Goal: Task Accomplishment & Management: Use online tool/utility

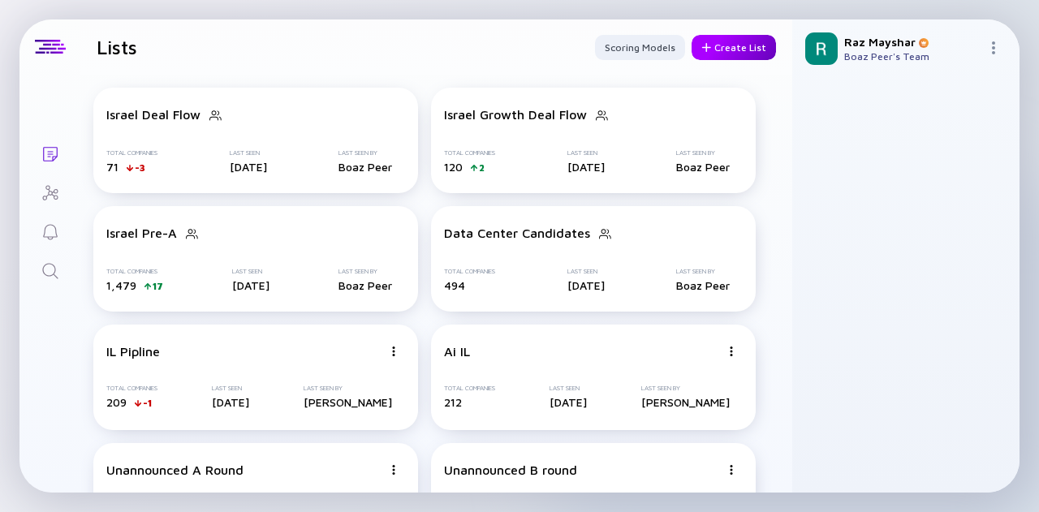
click at [738, 43] on div "Create List" at bounding box center [734, 47] width 84 height 25
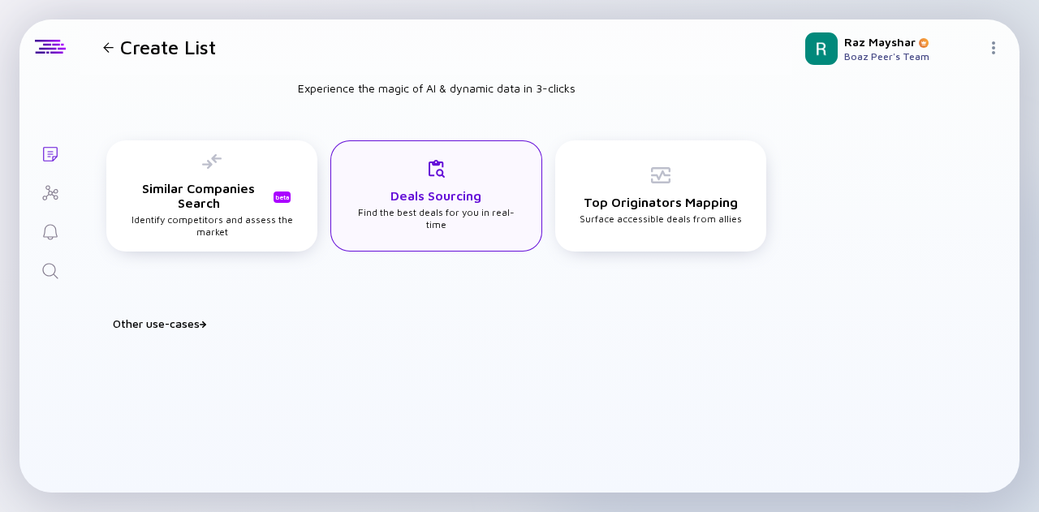
click at [466, 171] on div "Deals Sourcing Find the best deals for you in real-time" at bounding box center [436, 194] width 163 height 71
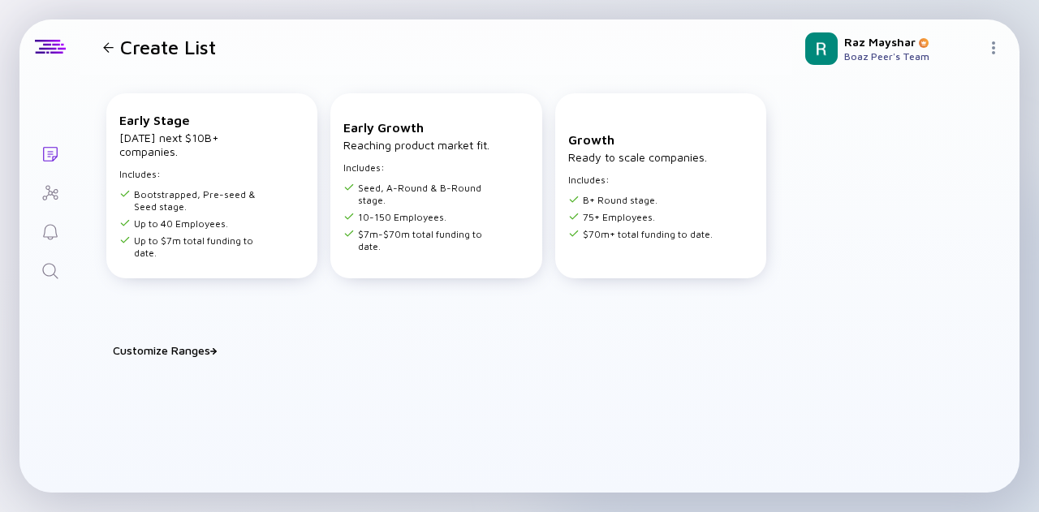
click at [162, 347] on div "Customize Ranges" at bounding box center [446, 350] width 666 height 14
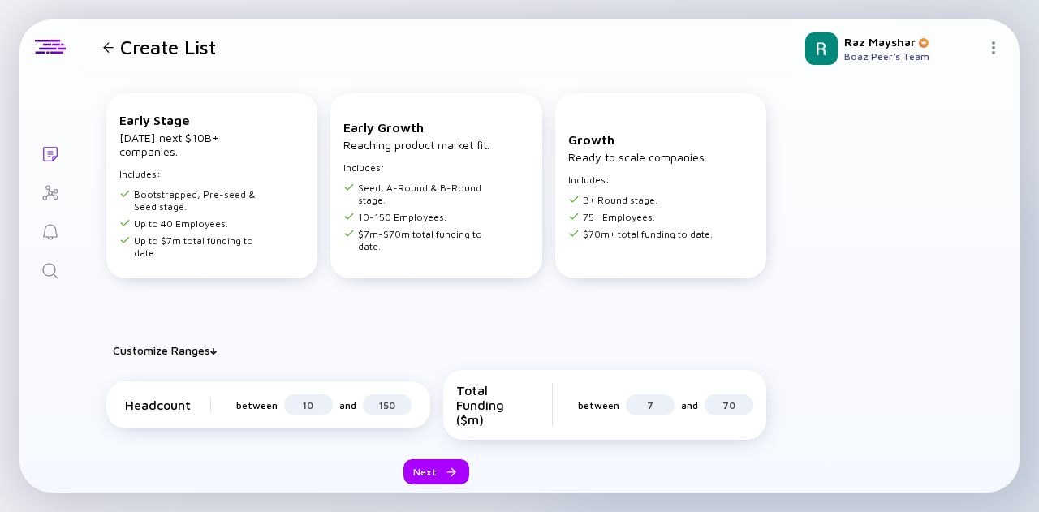
click at [115, 56] on div "Create List" at bounding box center [156, 47] width 119 height 23
click at [110, 49] on div at bounding box center [108, 47] width 11 height 11
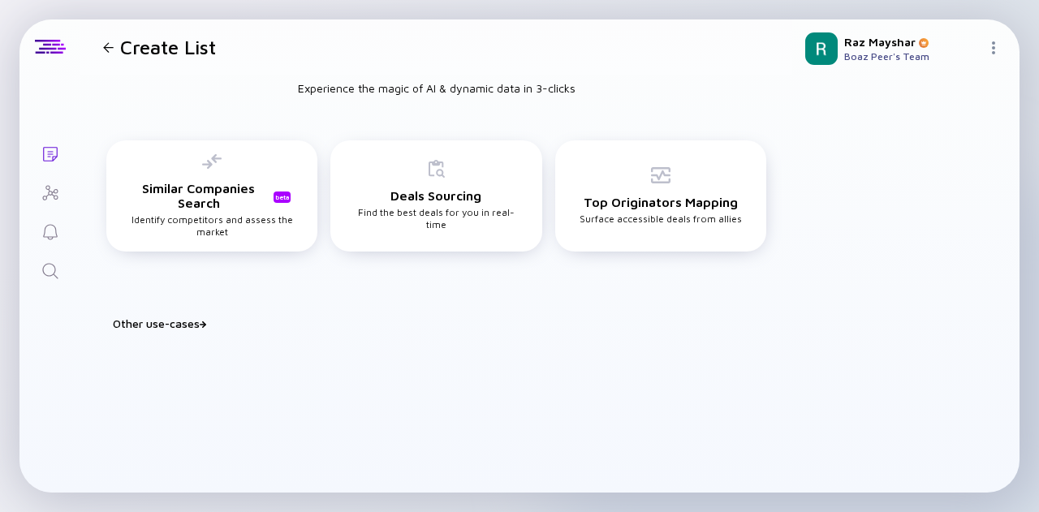
click at [105, 47] on div at bounding box center [108, 47] width 11 height 11
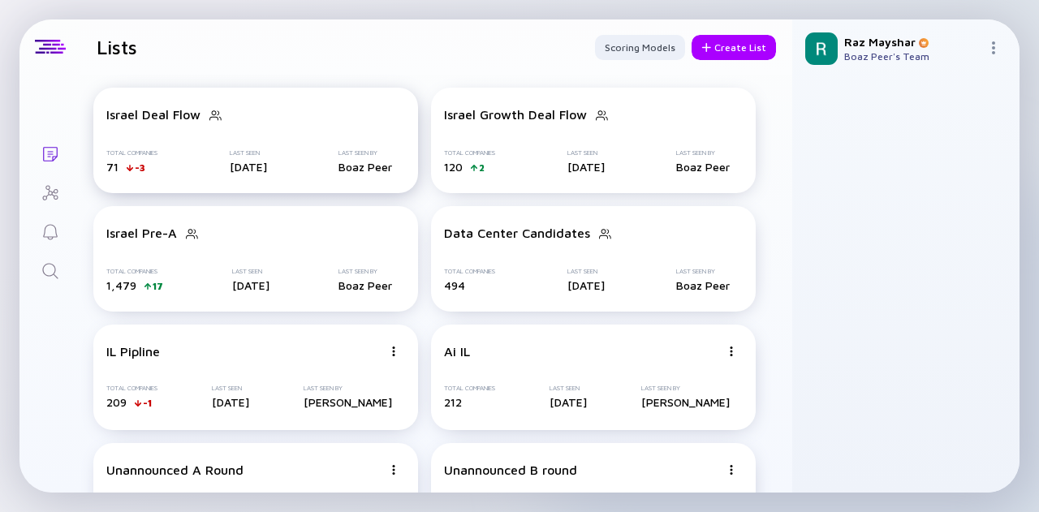
scroll to position [81, 0]
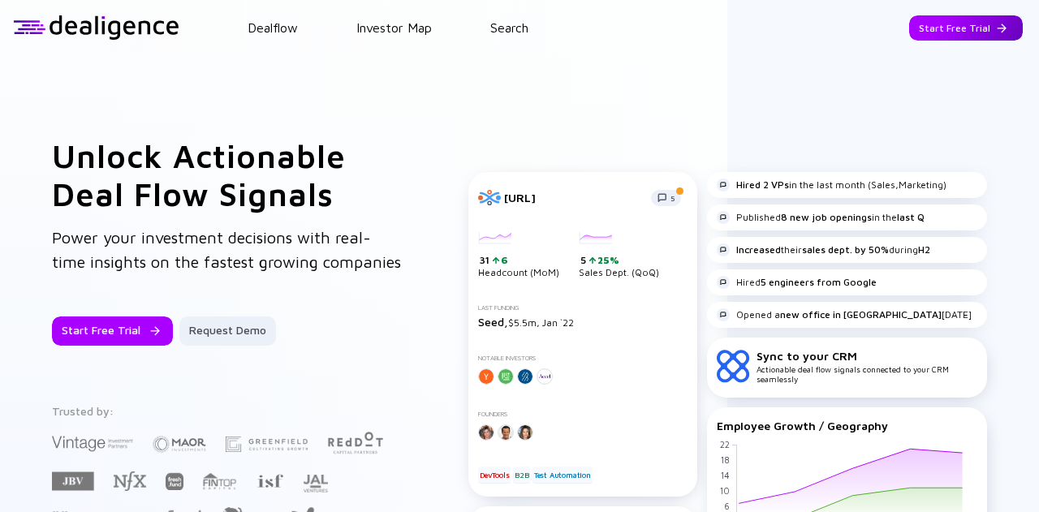
click at [984, 37] on div "Start Free Trial" at bounding box center [966, 27] width 114 height 25
click at [963, 26] on div "Go to App" at bounding box center [977, 27] width 89 height 25
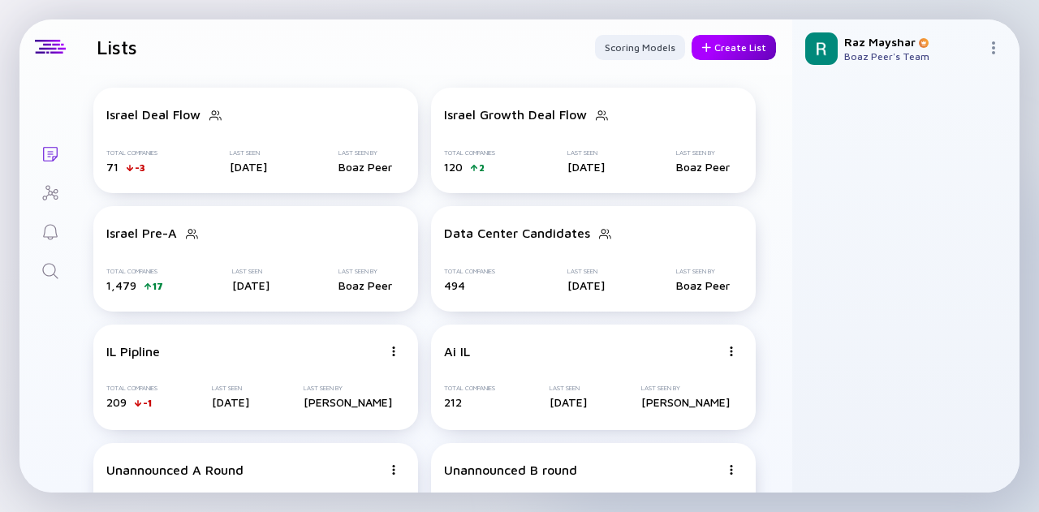
click at [718, 52] on div "Create List" at bounding box center [734, 47] width 84 height 25
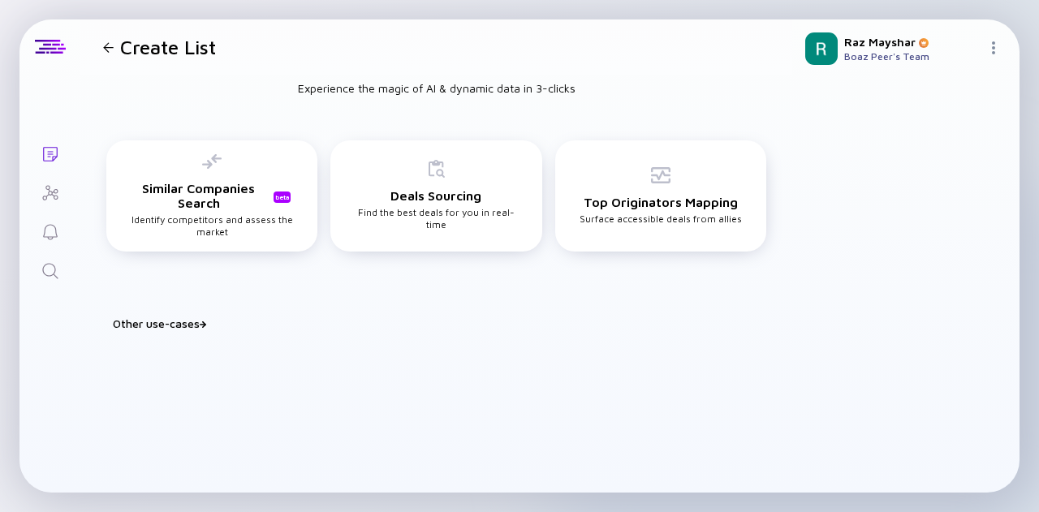
click at [197, 324] on div "Other use-cases" at bounding box center [446, 324] width 666 height 14
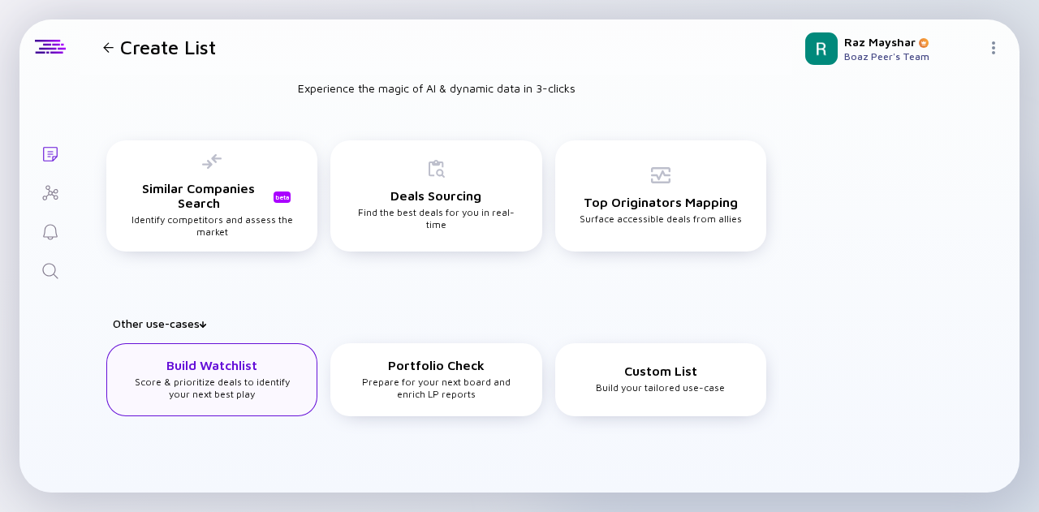
click at [235, 375] on div "Build Watchlist Score & prioritize deals to identify your next best play" at bounding box center [212, 379] width 163 height 42
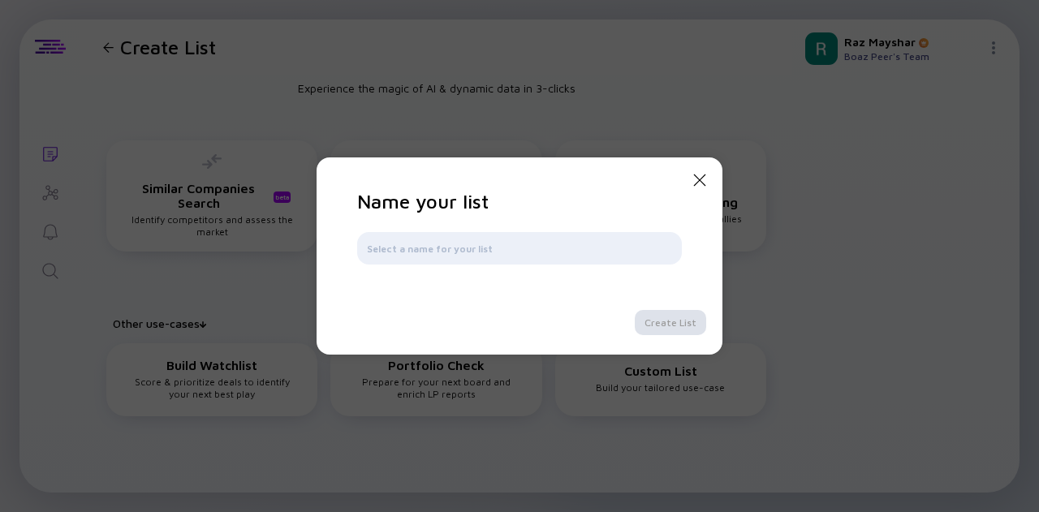
type input "G"
click at [405, 253] on input "IL GamePlan" at bounding box center [519, 248] width 305 height 16
type input "IL Game Plan"
click at [657, 320] on div "Create List" at bounding box center [670, 322] width 71 height 25
